Goal: Task Accomplishment & Management: Manage account settings

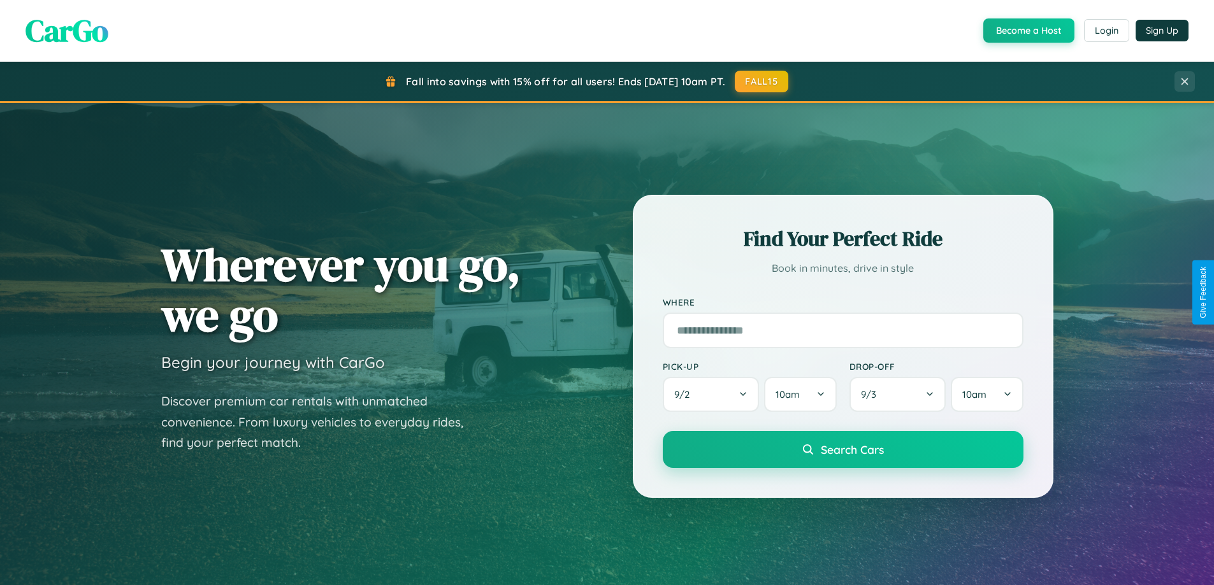
scroll to position [877, 0]
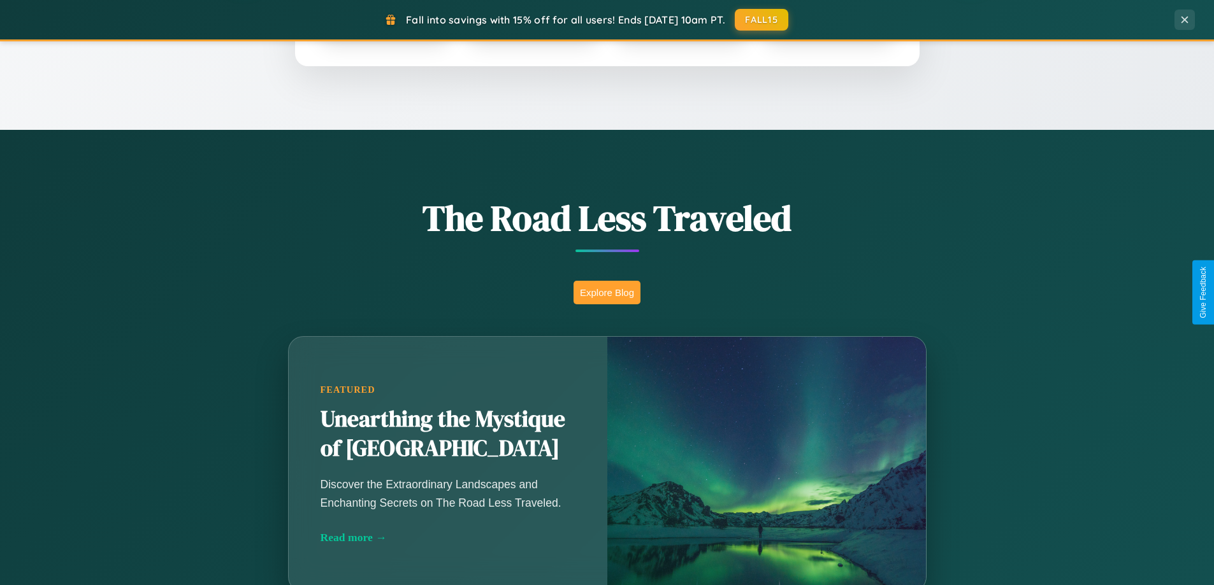
click at [607, 292] on button "Explore Blog" at bounding box center [606, 293] width 67 height 24
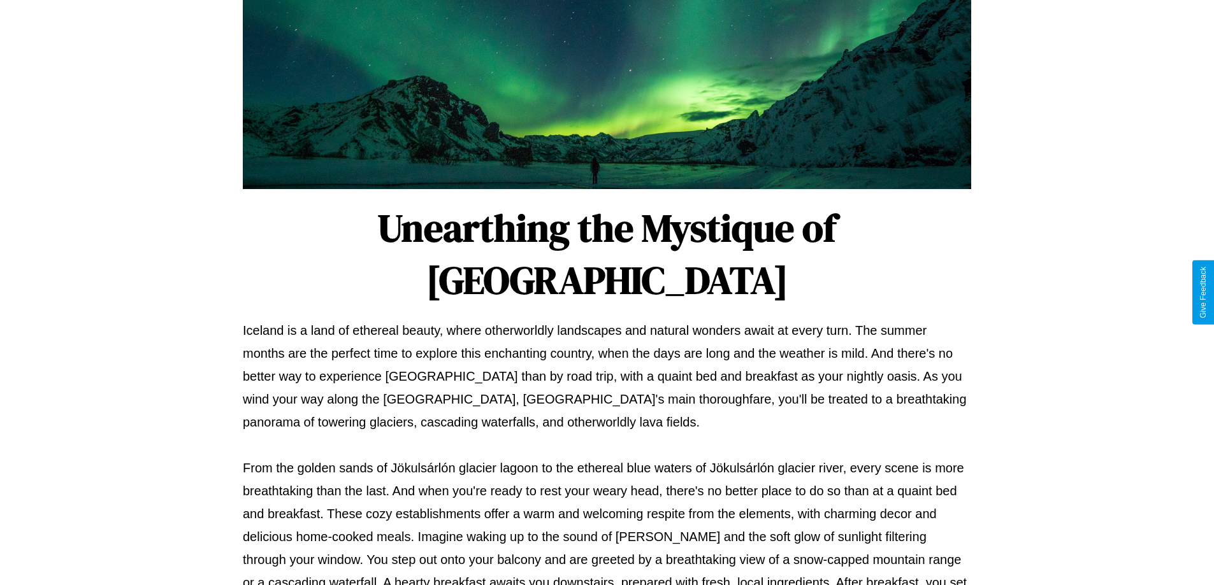
scroll to position [412, 0]
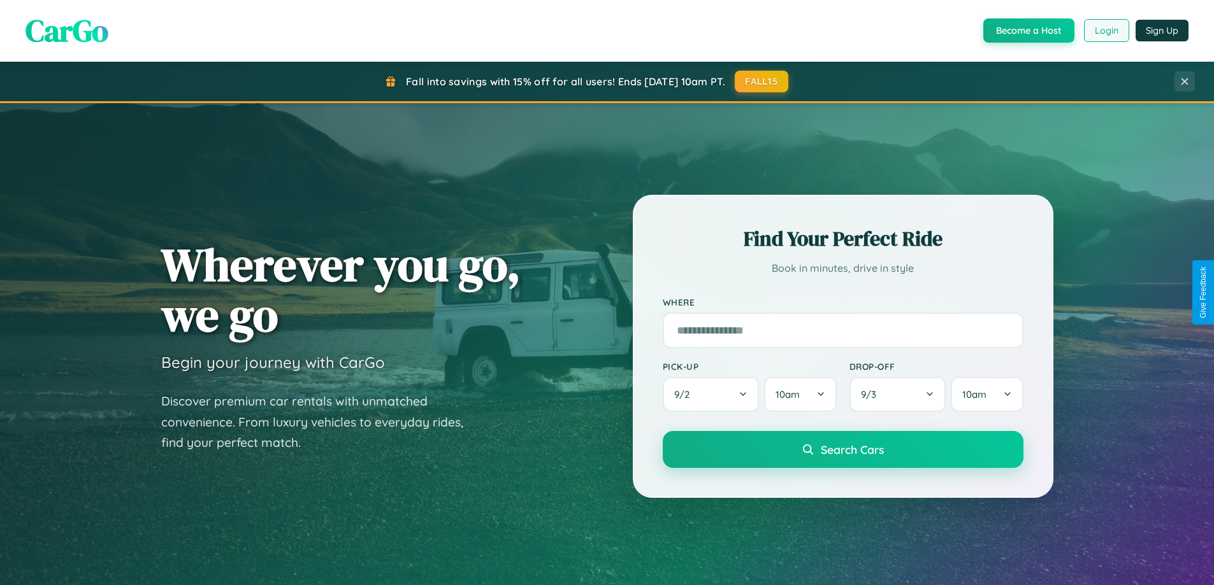
click at [1105, 31] on button "Login" at bounding box center [1106, 30] width 45 height 23
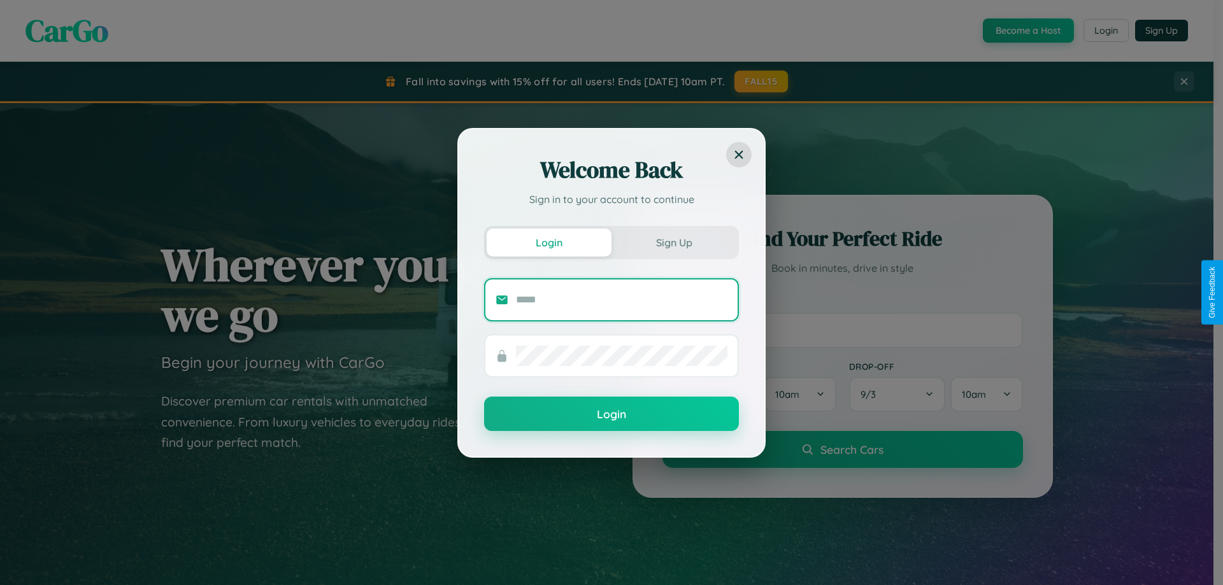
click at [622, 299] on input "text" at bounding box center [622, 300] width 212 height 20
type input "**********"
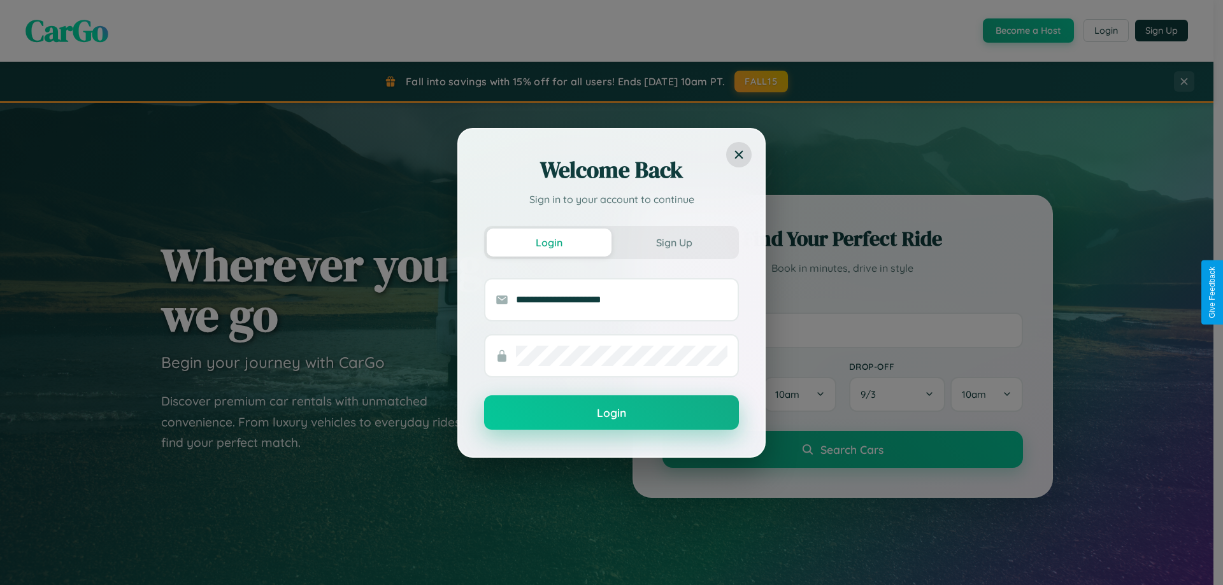
click at [612, 413] on button "Login" at bounding box center [611, 413] width 255 height 34
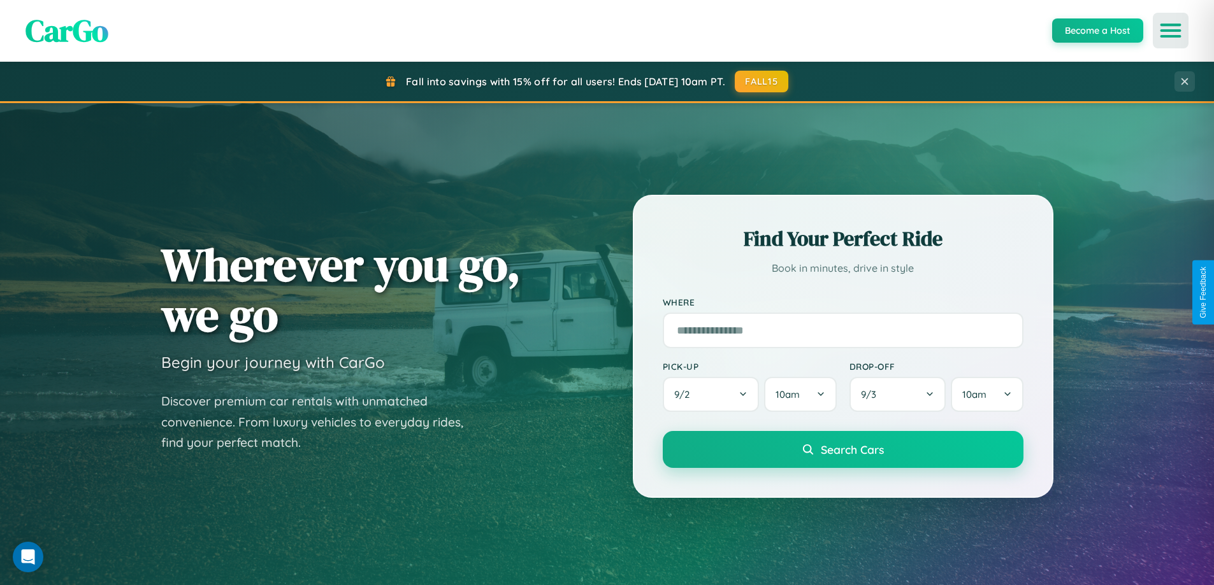
click at [1170, 31] on icon "Open menu" at bounding box center [1170, 30] width 18 height 11
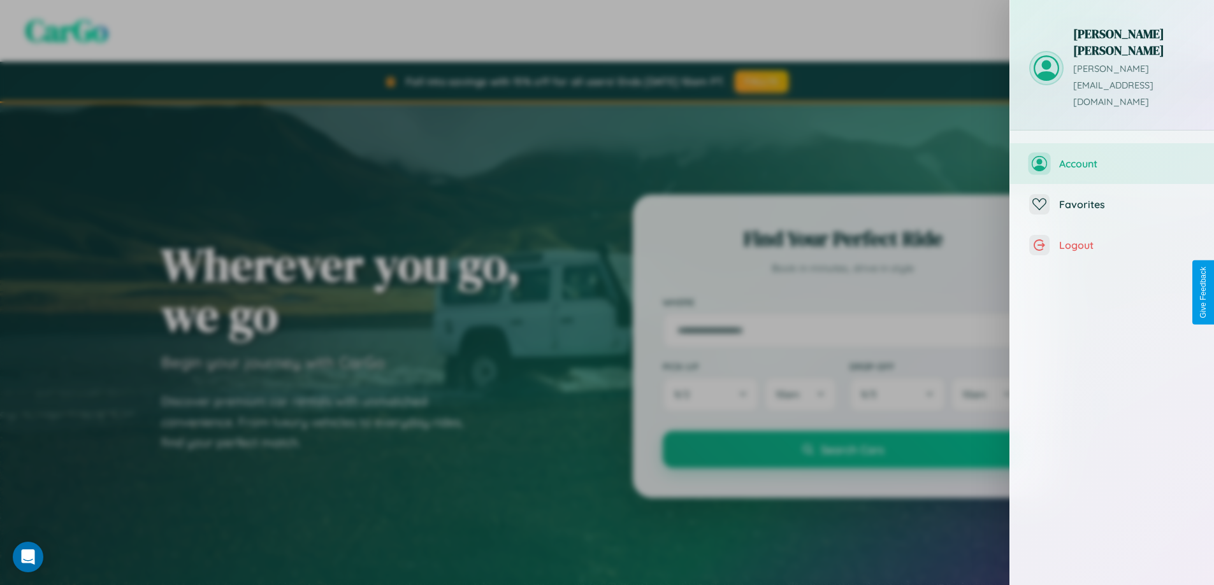
click at [1112, 157] on span "Account" at bounding box center [1127, 163] width 136 height 13
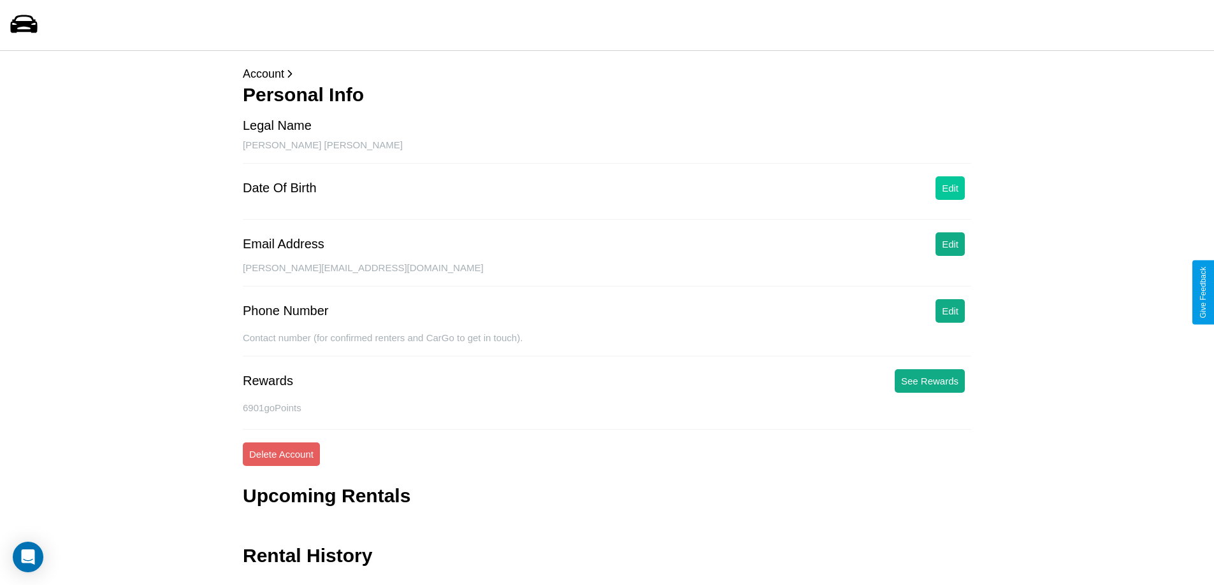
click at [950, 188] on button "Edit" at bounding box center [949, 188] width 29 height 24
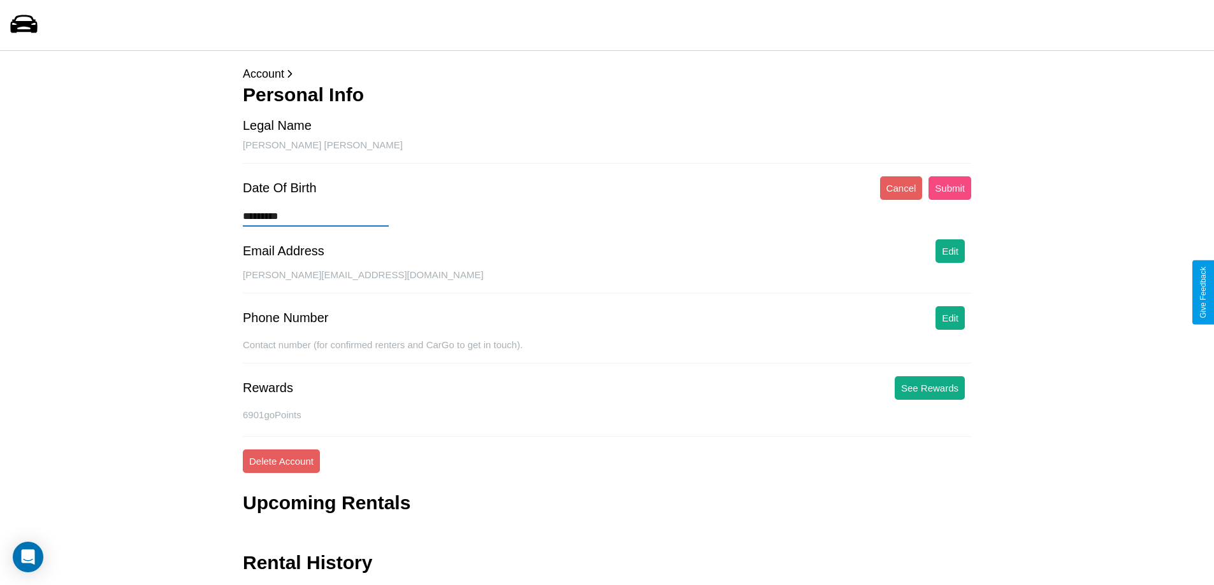
type input "*********"
click at [949, 188] on button "Submit" at bounding box center [949, 188] width 43 height 24
